Goal: Find specific page/section: Locate a particular part of the current website

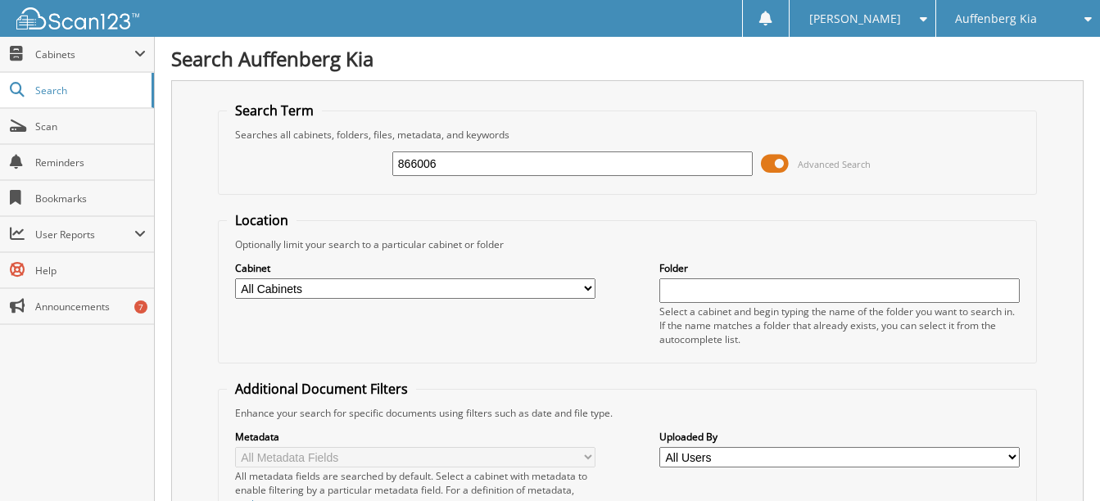
click at [440, 170] on input "866006" at bounding box center [572, 164] width 361 height 25
drag, startPoint x: 402, startPoint y: 164, endPoint x: 374, endPoint y: 163, distance: 28.7
click at [374, 163] on div "866006 Advanced Search" at bounding box center [628, 164] width 802 height 44
type input "866240"
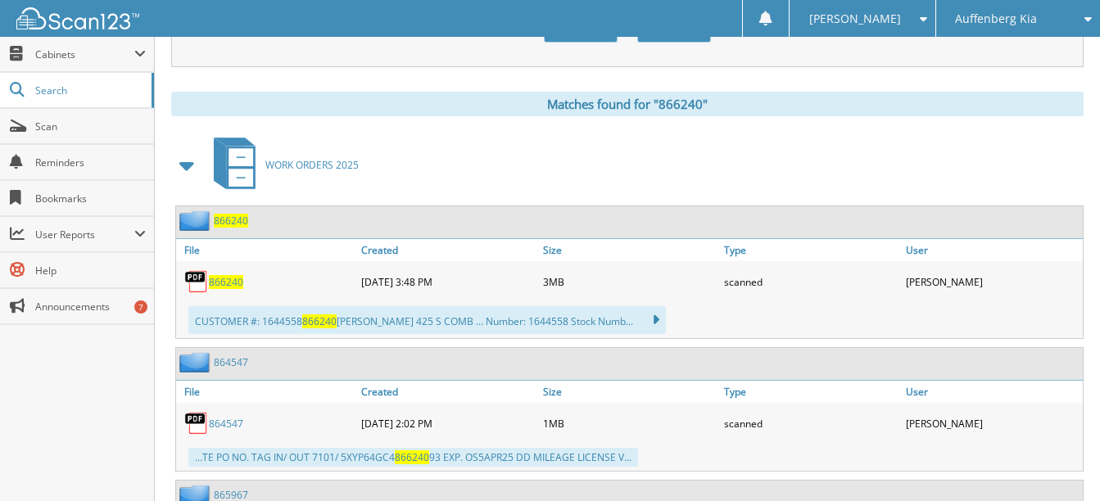
scroll to position [656, 0]
click at [222, 276] on span "866240" at bounding box center [226, 281] width 34 height 14
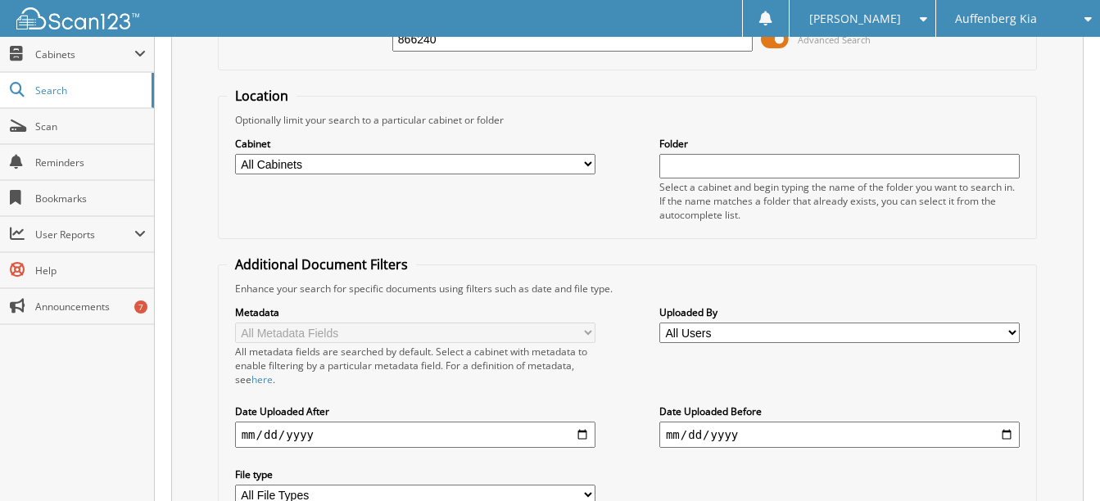
scroll to position [82, 0]
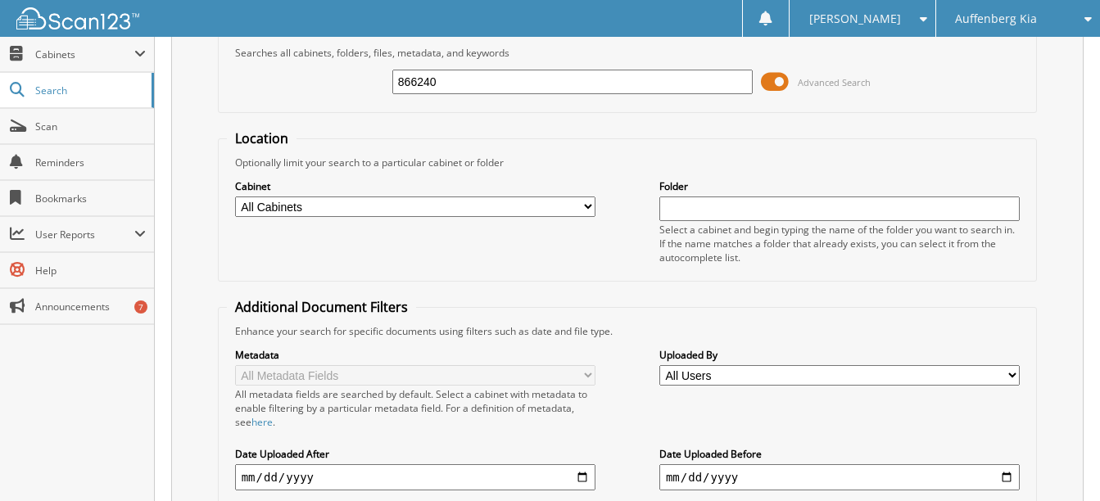
drag, startPoint x: 467, startPoint y: 70, endPoint x: 283, endPoint y: 74, distance: 184.4
click at [283, 74] on div "866240 Advanced Search" at bounding box center [628, 82] width 802 height 44
type input "865465"
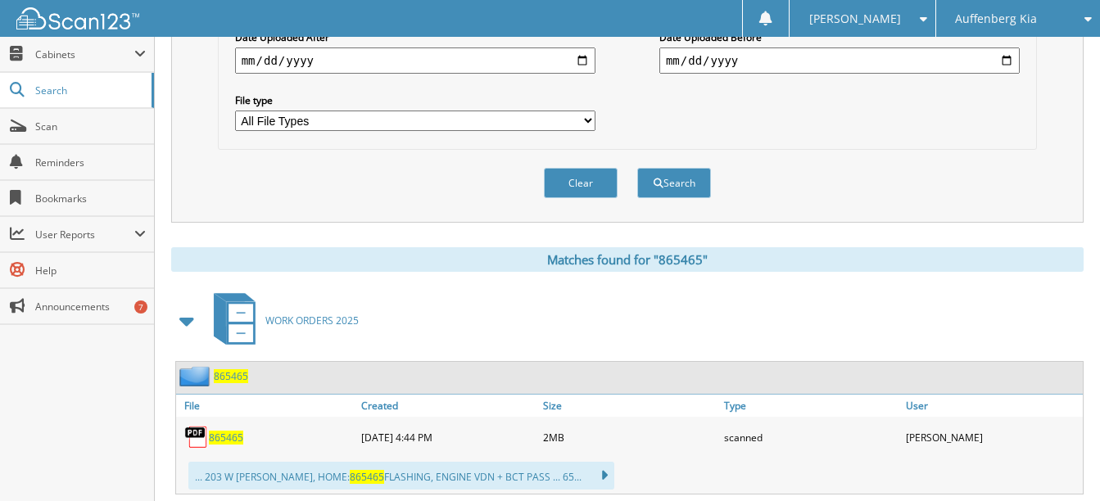
scroll to position [574, 0]
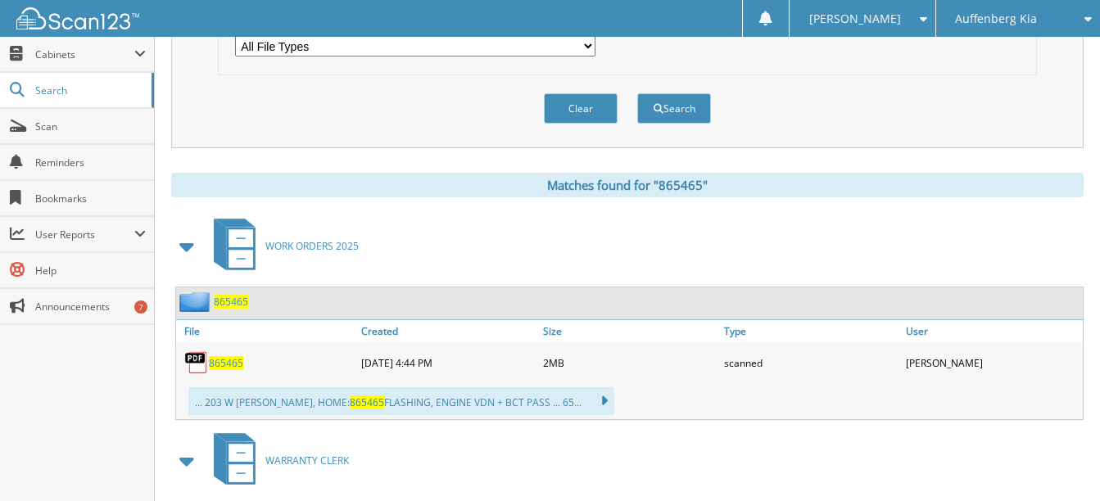
click at [231, 363] on span "865465" at bounding box center [226, 363] width 34 height 14
